Goal: Find specific page/section: Find specific page/section

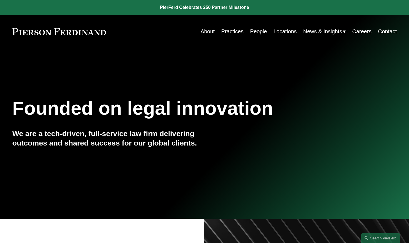
click at [254, 31] on link "People" at bounding box center [258, 31] width 17 height 11
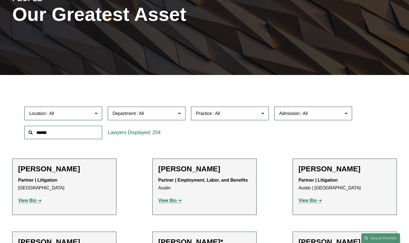
scroll to position [83, 0]
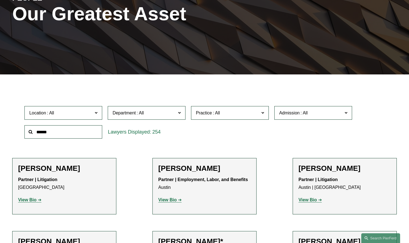
click at [98, 115] on span at bounding box center [96, 112] width 3 height 7
click at [0, 0] on link "[GEOGRAPHIC_DATA]" at bounding box center [0, 0] width 0 height 0
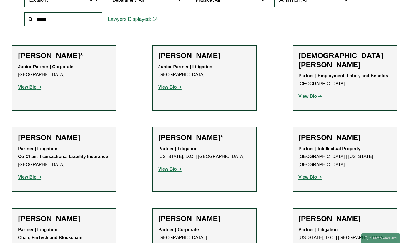
scroll to position [222, 0]
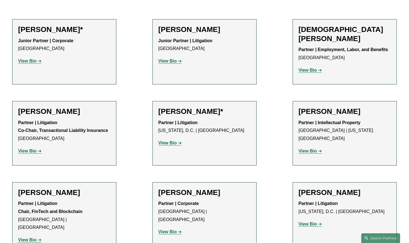
click at [177, 107] on h2 "[PERSON_NAME]*" at bounding box center [204, 111] width 93 height 9
click at [176, 141] on strong "View Bio" at bounding box center [167, 143] width 18 height 5
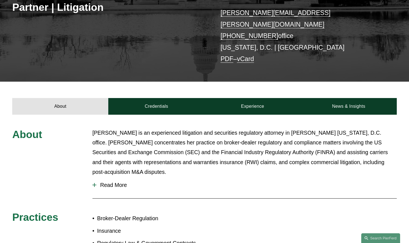
scroll to position [111, 0]
